Goal: Transaction & Acquisition: Purchase product/service

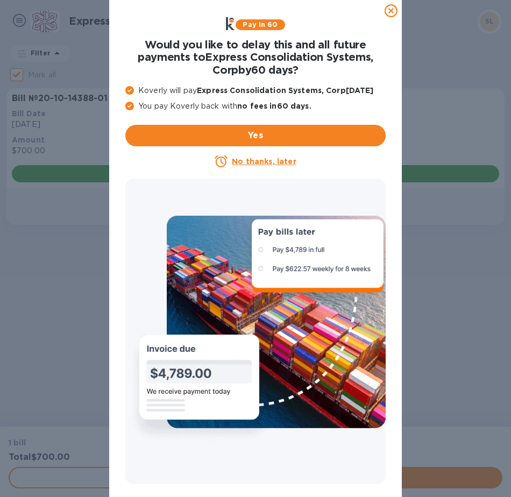
click at [395, 10] on icon at bounding box center [391, 10] width 13 height 13
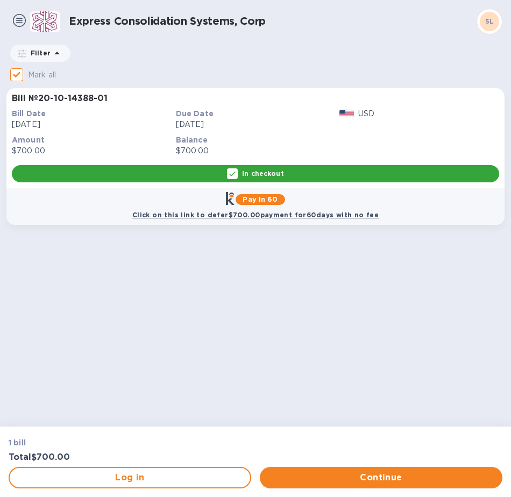
click at [325, 173] on div "In checkout" at bounding box center [255, 173] width 487 height 17
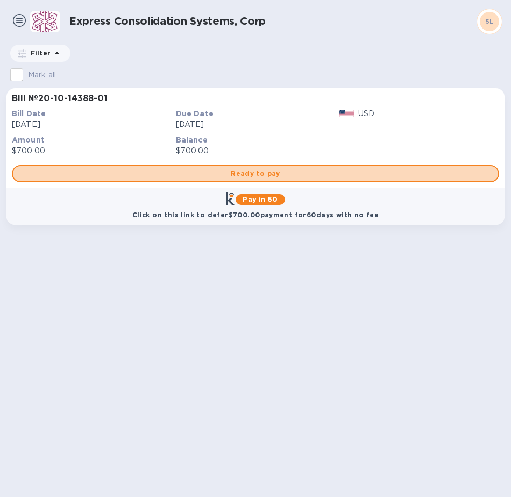
click at [325, 173] on span "Ready to pay" at bounding box center [256, 173] width 468 height 13
checkbox input "true"
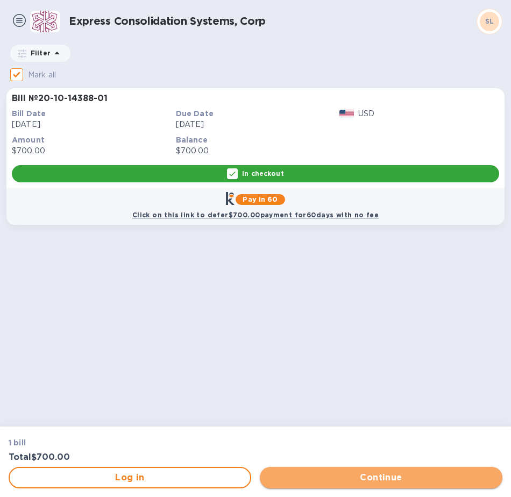
click at [380, 476] on span "Continue" at bounding box center [380, 477] width 225 height 13
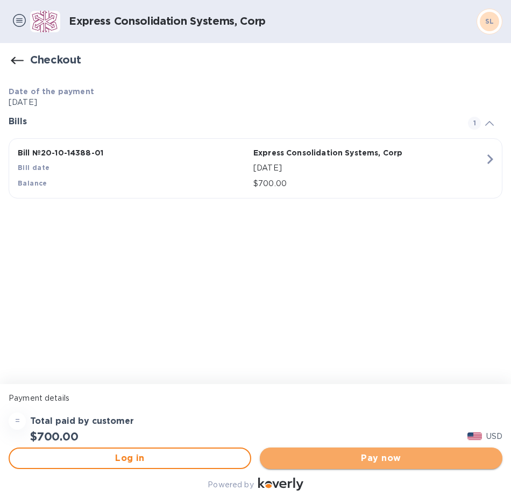
click at [366, 460] on span "Pay now" at bounding box center [380, 458] width 225 height 13
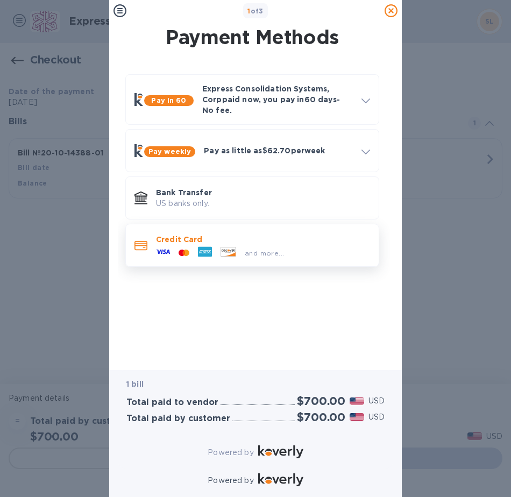
click at [317, 234] on p "Credit Card" at bounding box center [263, 239] width 214 height 11
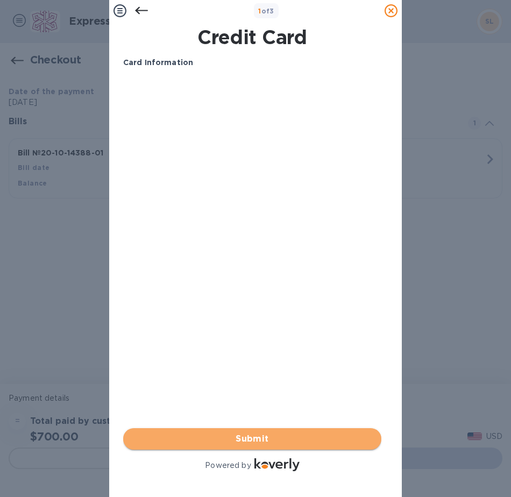
click at [213, 433] on span "Submit" at bounding box center [252, 439] width 241 height 13
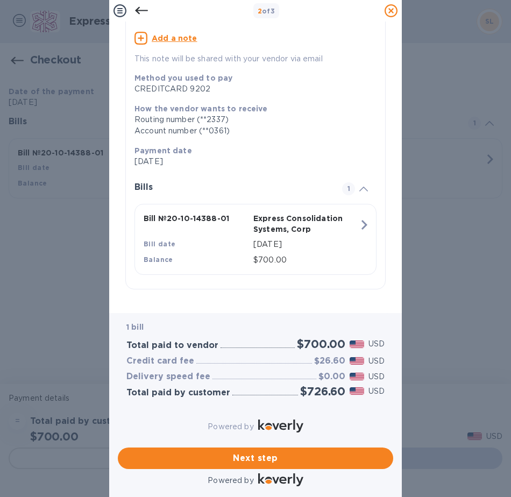
scroll to position [98, 0]
click at [275, 452] on span "Next step" at bounding box center [255, 458] width 258 height 13
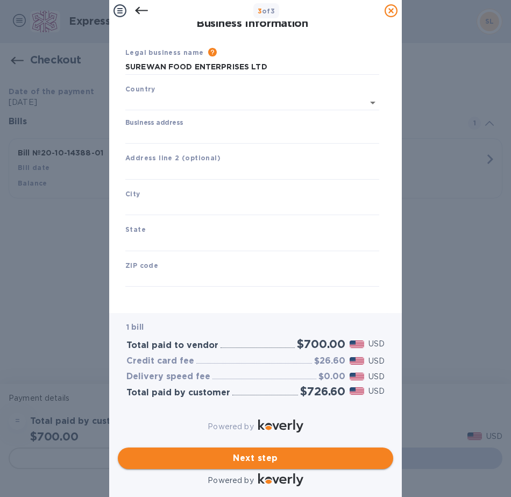
scroll to position [5, 0]
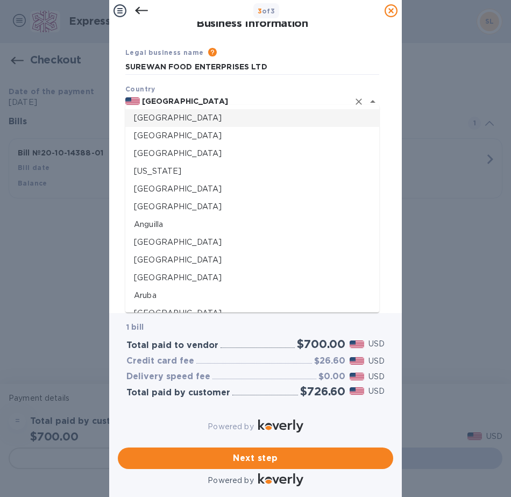
click at [202, 99] on input "[GEOGRAPHIC_DATA]" at bounding box center [244, 101] width 209 height 13
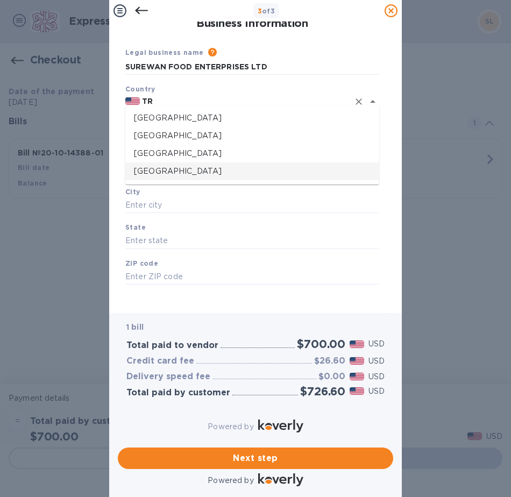
click at [188, 172] on p "[GEOGRAPHIC_DATA]" at bounding box center [252, 171] width 237 height 11
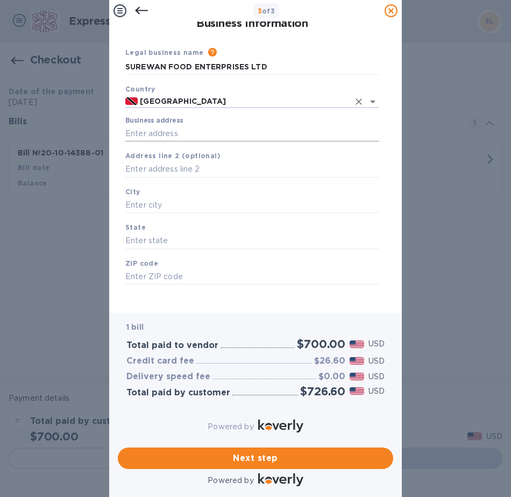
type input "[GEOGRAPHIC_DATA]"
click at [189, 126] on input "Business address" at bounding box center [252, 133] width 254 height 16
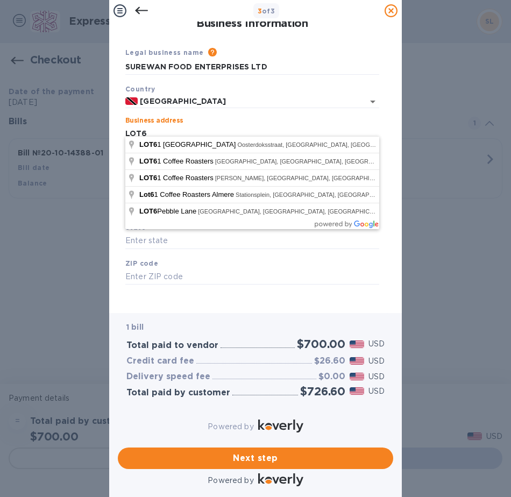
type input "LOT6"
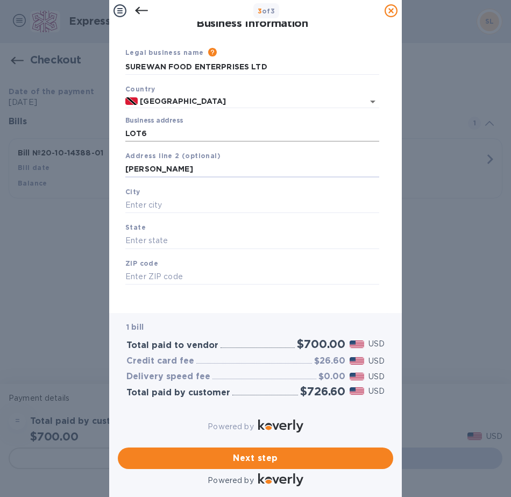
type input "[PERSON_NAME]"
type input "DEBE"
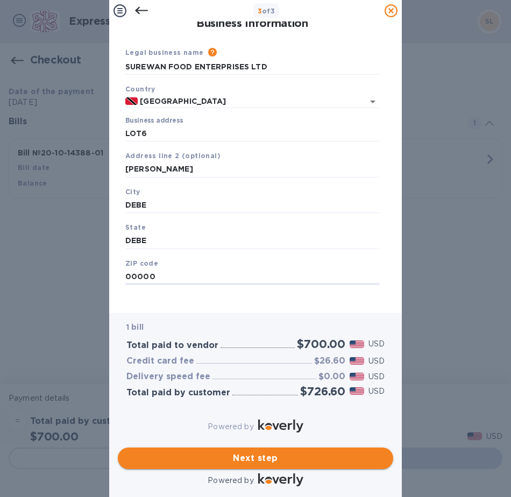
type input "00000"
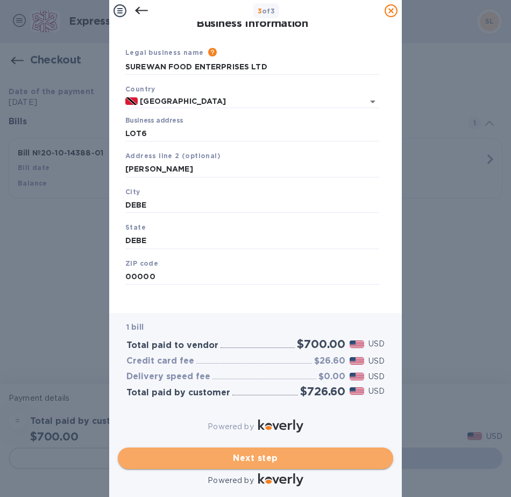
click at [239, 454] on span "Next step" at bounding box center [255, 458] width 258 height 13
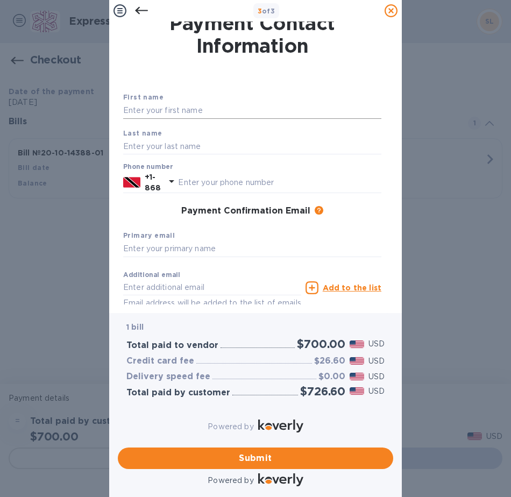
click at [141, 111] on input "text" at bounding box center [252, 111] width 258 height 16
type input "[PERSON_NAME]"
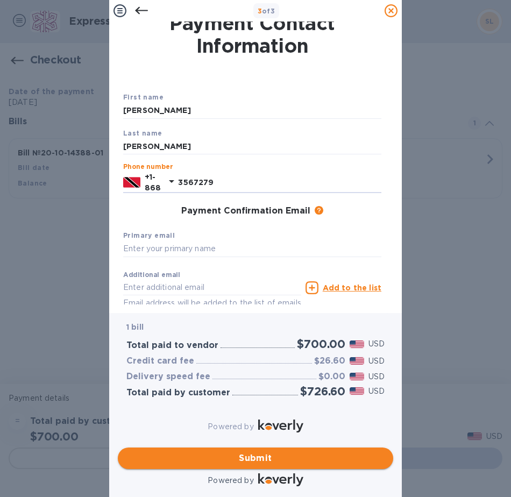
type input "3567279"
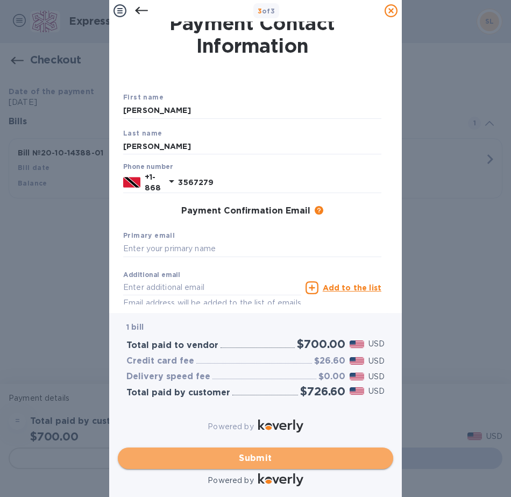
click at [226, 452] on span "Submit" at bounding box center [255, 458] width 258 height 13
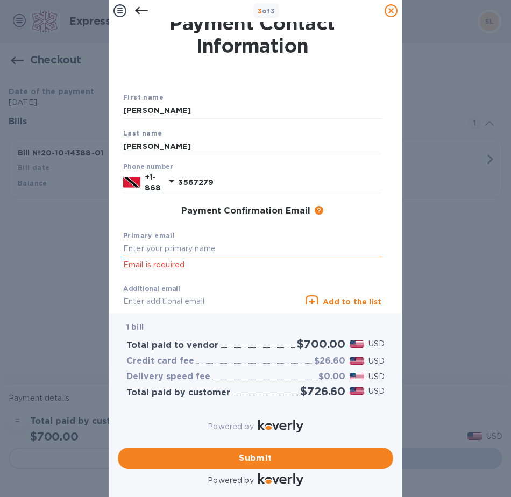
click at [188, 246] on input "text" at bounding box center [252, 249] width 258 height 16
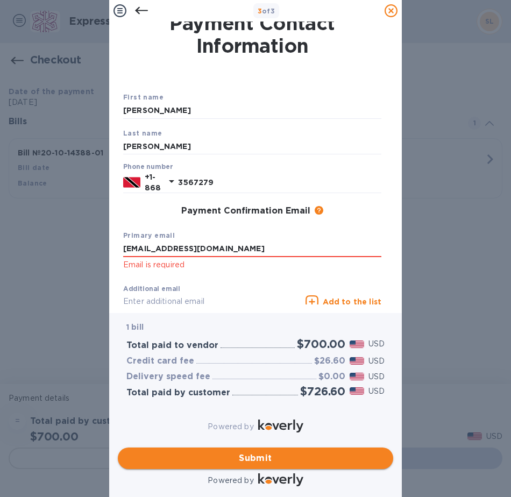
type input "[EMAIL_ADDRESS][DOMAIN_NAME]"
click at [279, 448] on button "Submit" at bounding box center [255, 459] width 275 height 22
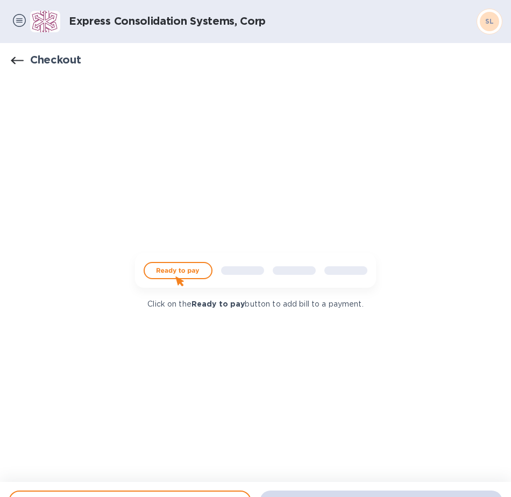
click at [188, 272] on img at bounding box center [255, 275] width 258 height 52
click at [206, 305] on b "Ready to pay" at bounding box center [219, 304] width 54 height 9
click at [18, 55] on icon "button" at bounding box center [17, 60] width 13 height 13
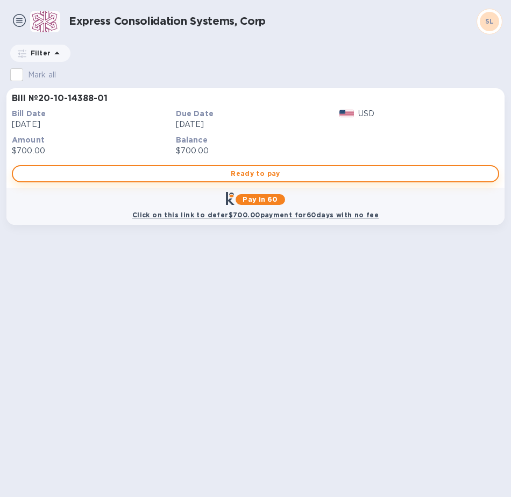
click at [179, 168] on span "Ready to pay" at bounding box center [256, 173] width 468 height 13
checkbox input "true"
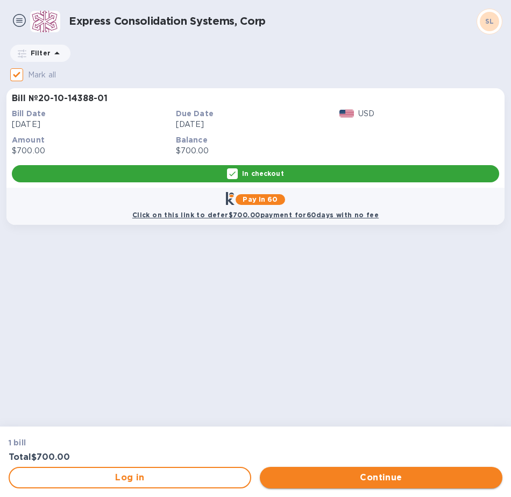
click at [323, 488] on button "Continue" at bounding box center [381, 478] width 243 height 22
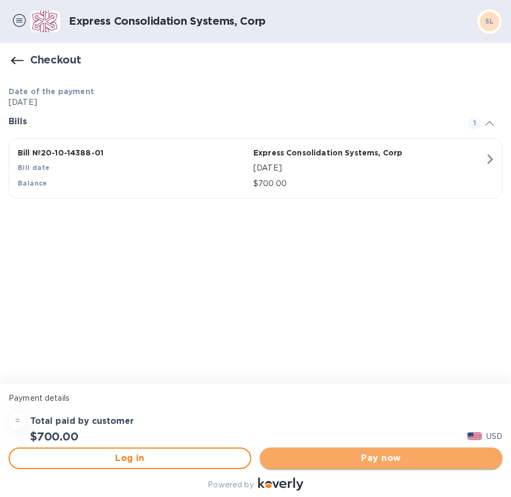
click at [434, 456] on span "Pay now" at bounding box center [380, 458] width 225 height 13
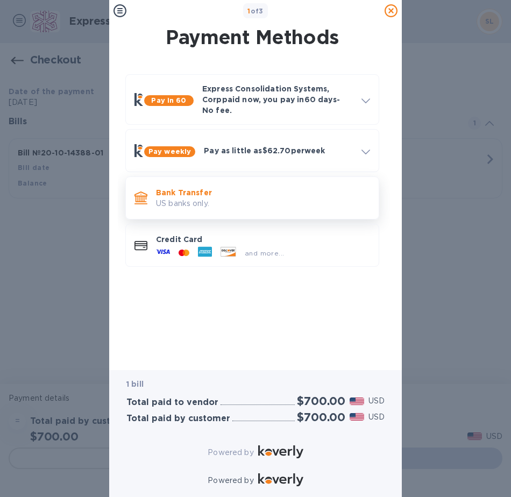
click at [342, 187] on p "Bank Transfer" at bounding box center [263, 192] width 214 height 11
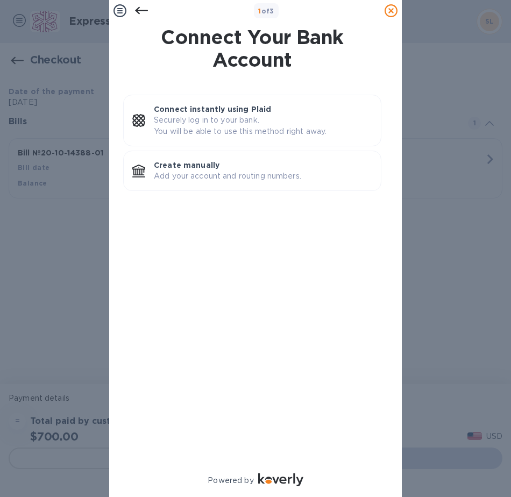
click at [146, 9] on icon at bounding box center [141, 10] width 13 height 13
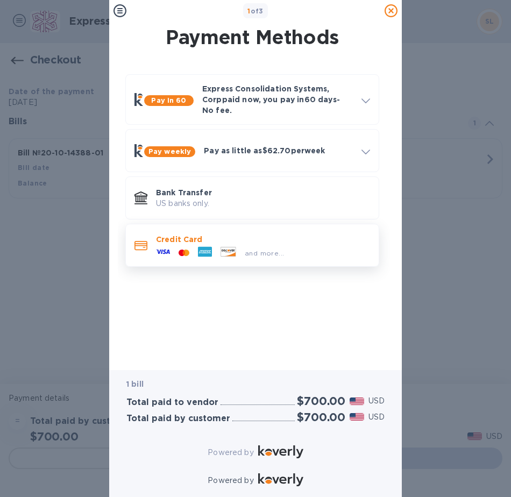
click at [208, 236] on p "Credit Card" at bounding box center [263, 239] width 214 height 11
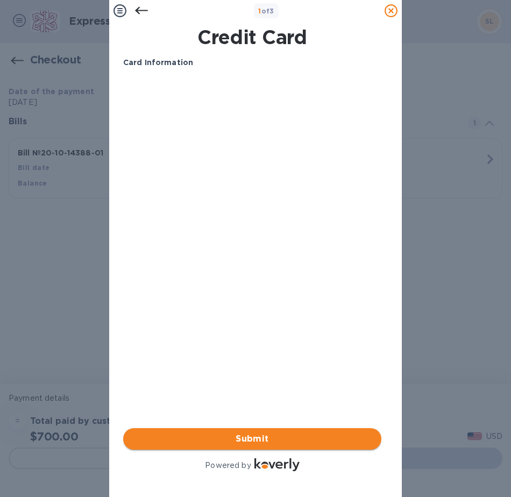
click at [225, 428] on button "Submit" at bounding box center [252, 439] width 258 height 22
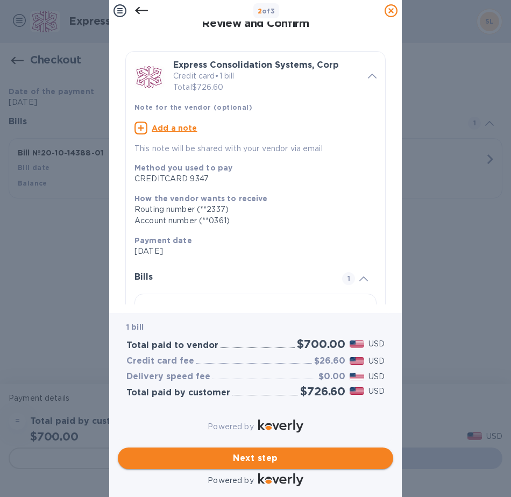
click at [281, 459] on button "Next step" at bounding box center [255, 459] width 275 height 22
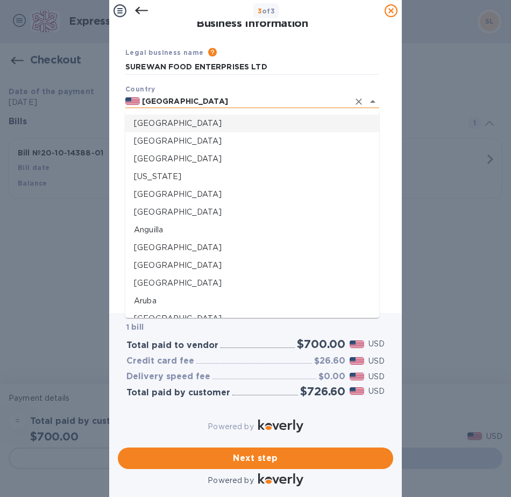
click at [215, 102] on input "[GEOGRAPHIC_DATA]" at bounding box center [244, 101] width 209 height 13
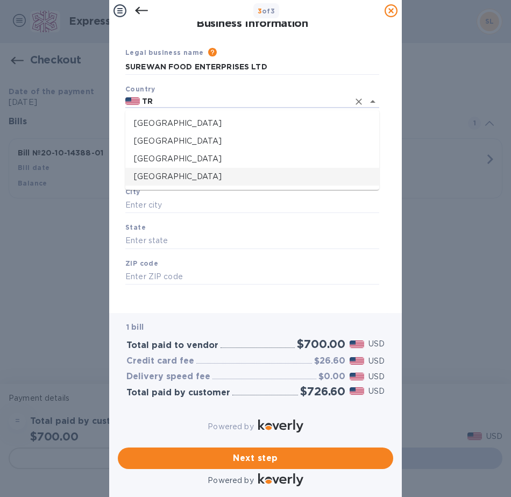
click at [214, 180] on p "[GEOGRAPHIC_DATA]" at bounding box center [252, 176] width 237 height 11
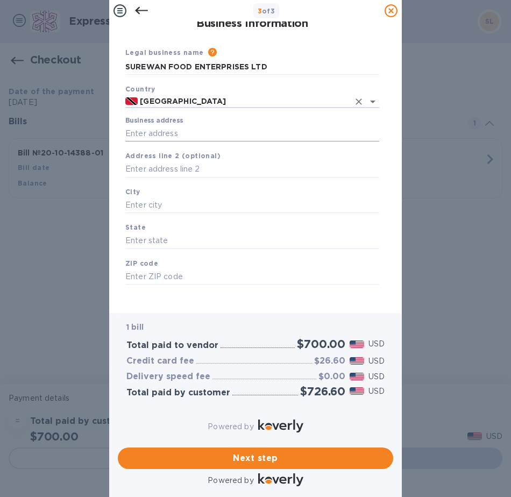
type input "[GEOGRAPHIC_DATA]"
click at [204, 132] on input "Business address" at bounding box center [252, 133] width 254 height 16
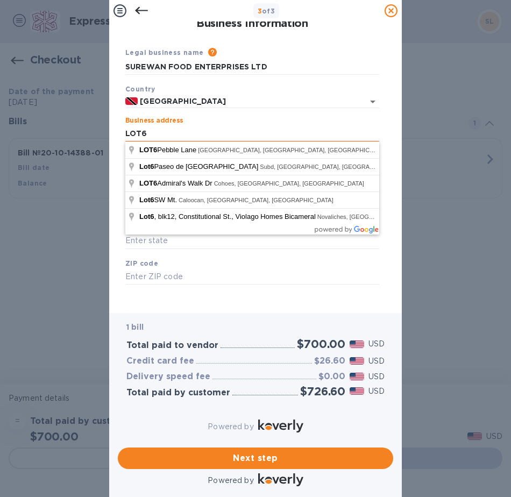
type input "LOT6"
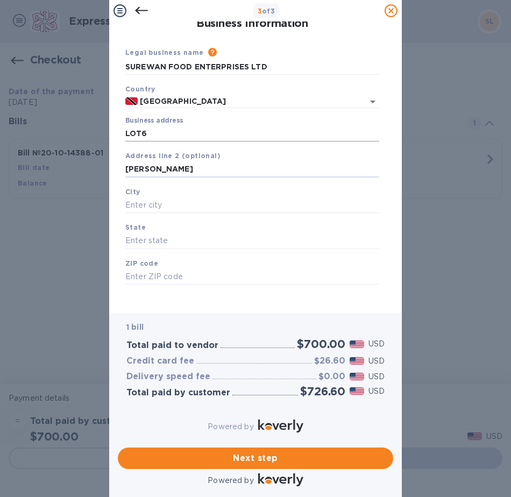
type input "[PERSON_NAME]"
type input "DEBE"
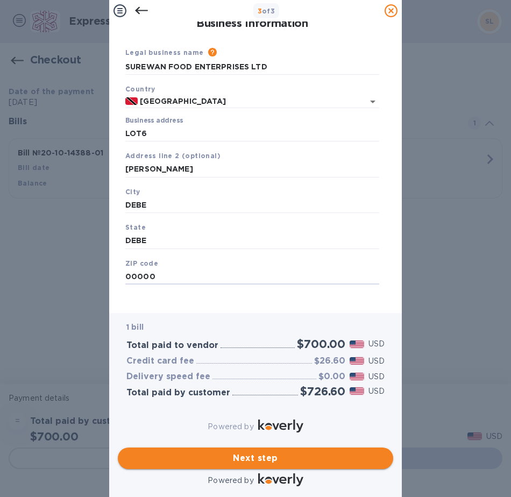
type input "00000"
click at [329, 452] on span "Next step" at bounding box center [255, 458] width 258 height 13
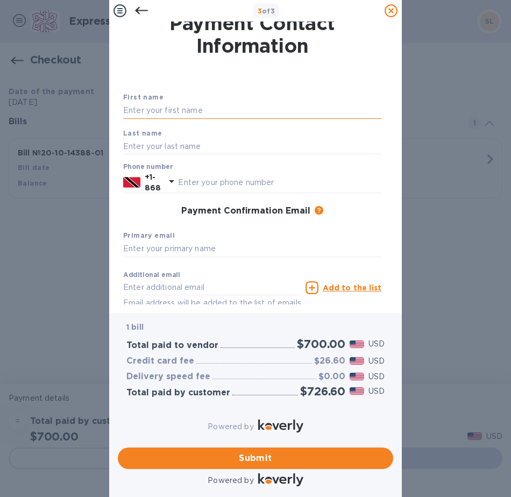
click at [200, 112] on input "text" at bounding box center [252, 111] width 258 height 16
type input "[PERSON_NAME]"
type input "SIEWCHAN"
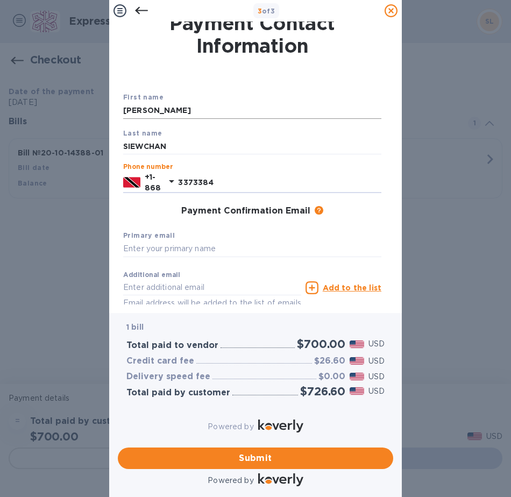
type input "3373384"
type input "J"
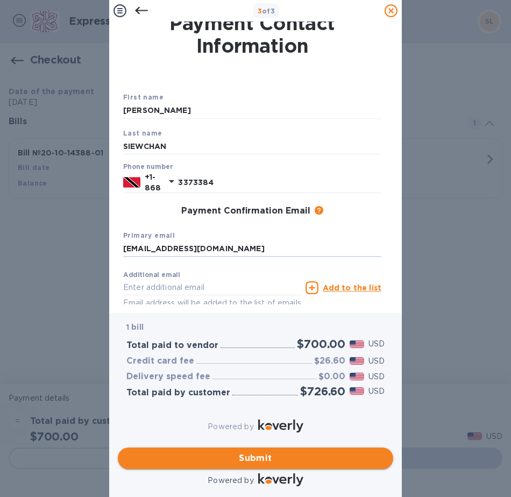
type input "[EMAIL_ADDRESS][DOMAIN_NAME]"
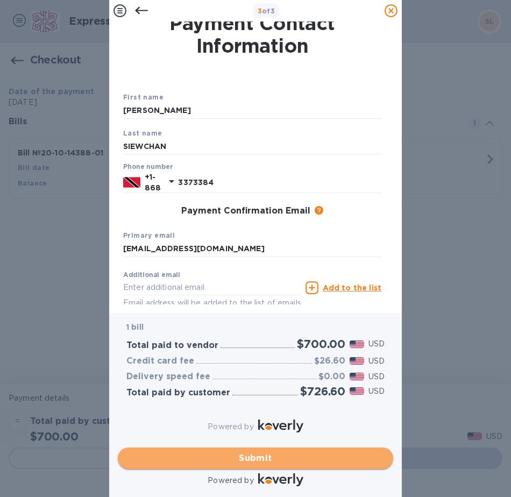
click at [274, 452] on span "Submit" at bounding box center [255, 458] width 258 height 13
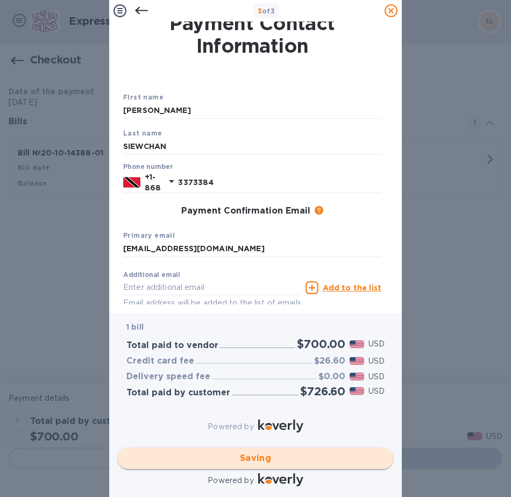
checkbox input "false"
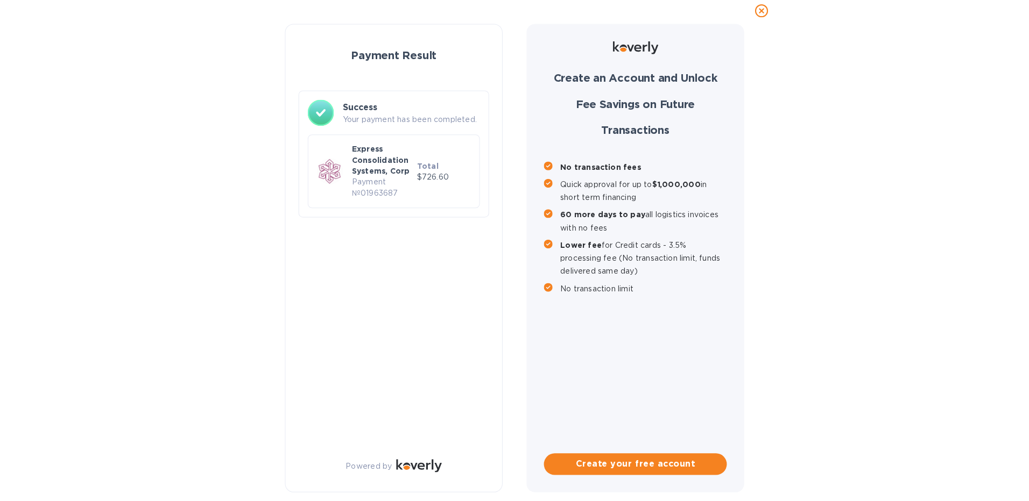
scroll to position [0, 0]
